Goal: Navigation & Orientation: Find specific page/section

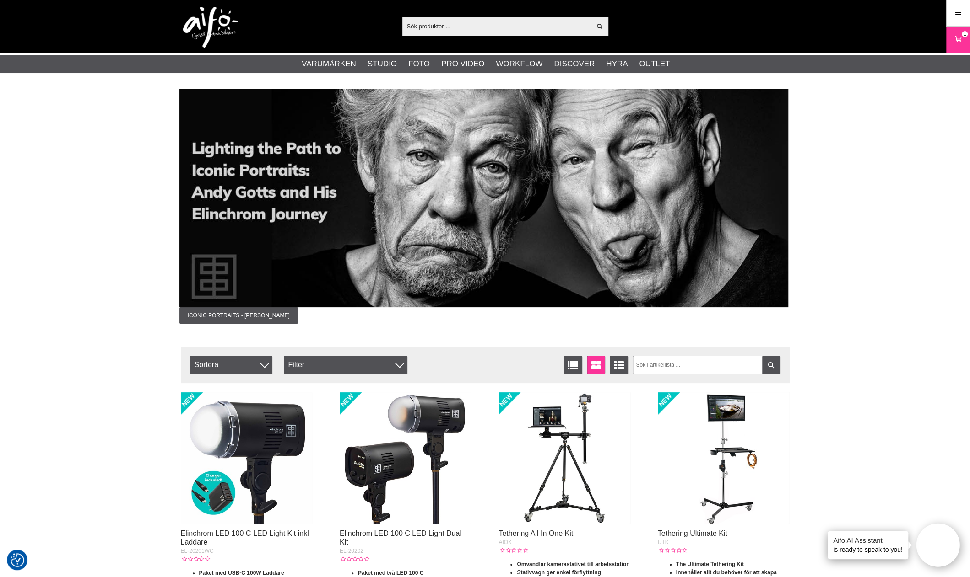
drag, startPoint x: 596, startPoint y: 244, endPoint x: 256, endPoint y: 214, distance: 341.3
click at [256, 214] on img at bounding box center [483, 198] width 609 height 219
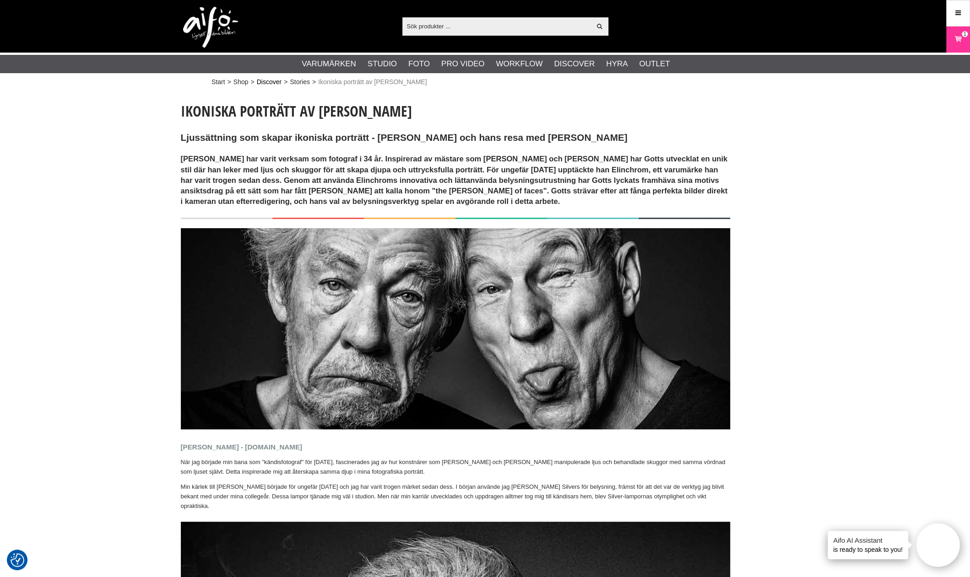
click at [277, 82] on link "Discover" at bounding box center [269, 82] width 25 height 10
